Goal: Task Accomplishment & Management: Manage account settings

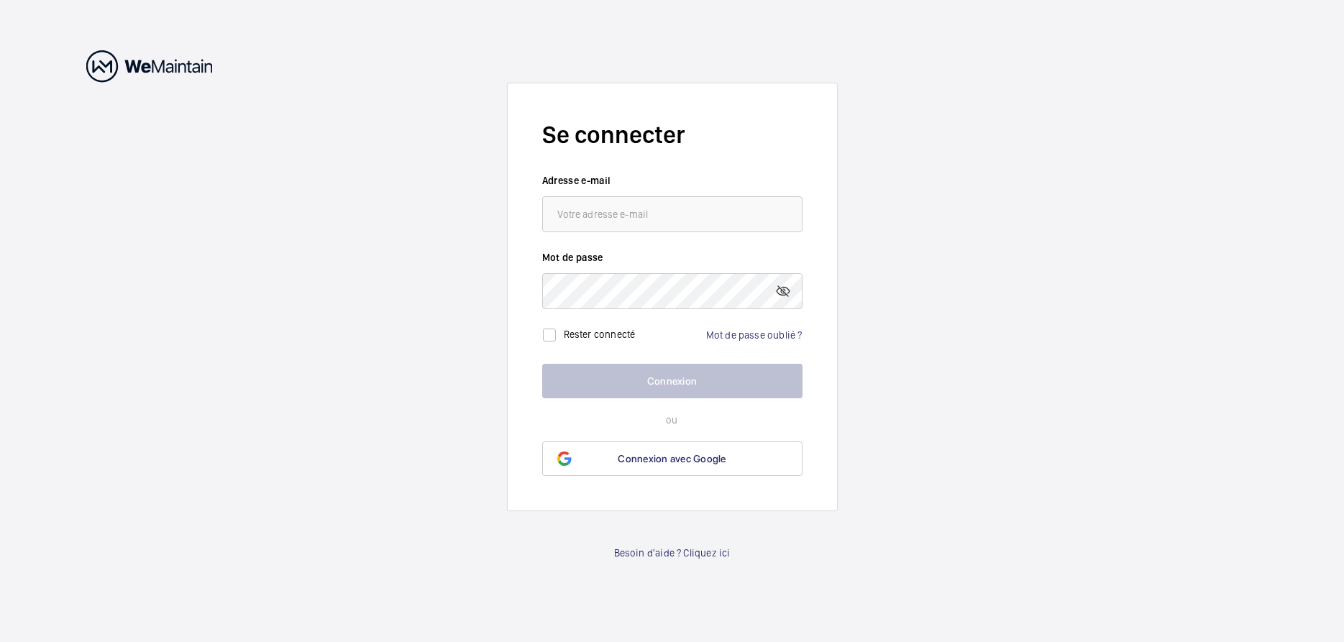
click at [587, 237] on form "Se connecter Adresse e-mail Mot de passe Rester connecté Mot de passe oublié ? …" at bounding box center [672, 297] width 331 height 428
click at [599, 220] on input "email" at bounding box center [672, 214] width 260 height 36
click at [672, 548] on link "Besoin d'aide ? Cliquez ici" at bounding box center [672, 553] width 116 height 14
